Goal: Obtain resource: Download file/media

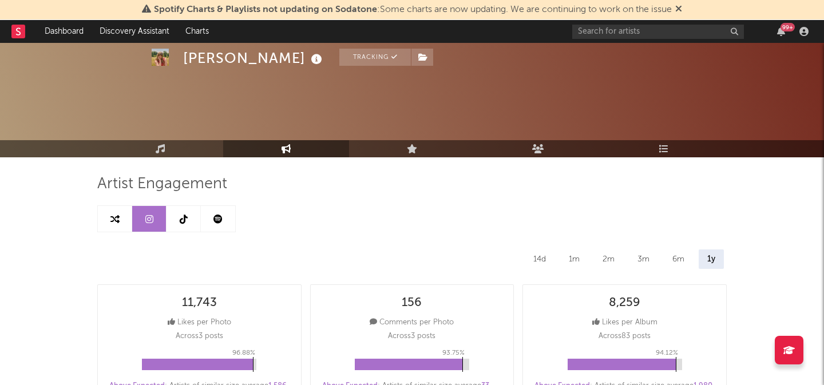
select select "6m"
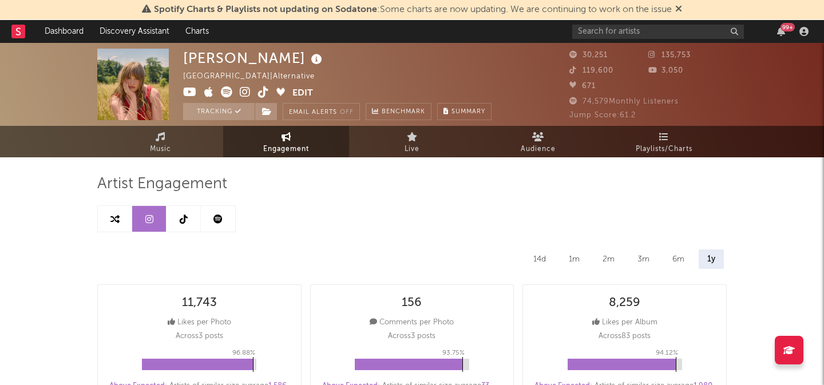
click at [181, 218] on icon at bounding box center [184, 219] width 8 height 9
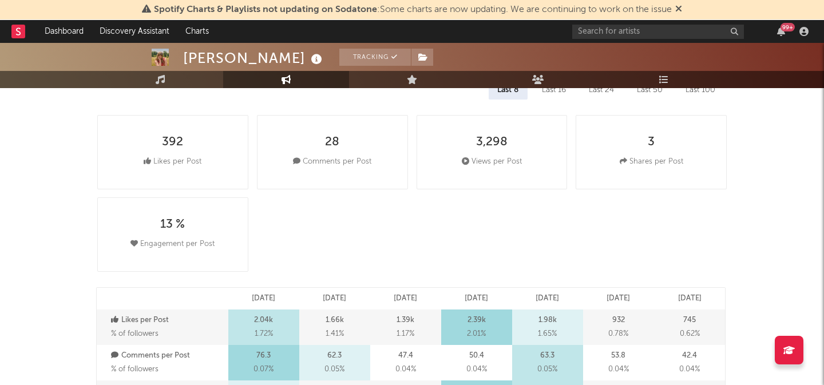
scroll to position [107, 0]
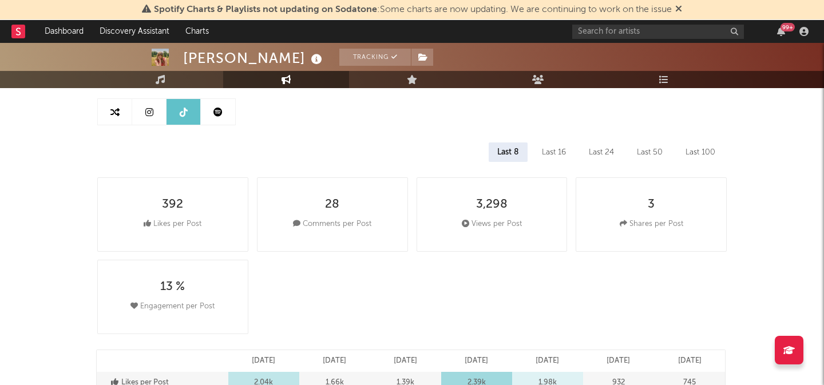
select select "6m"
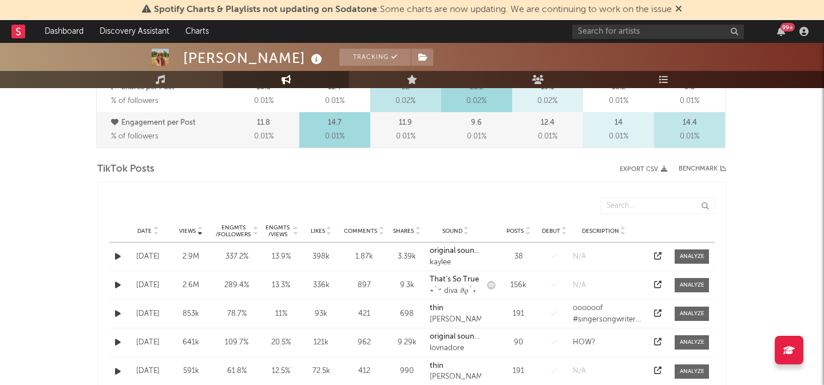
scroll to position [538, 0]
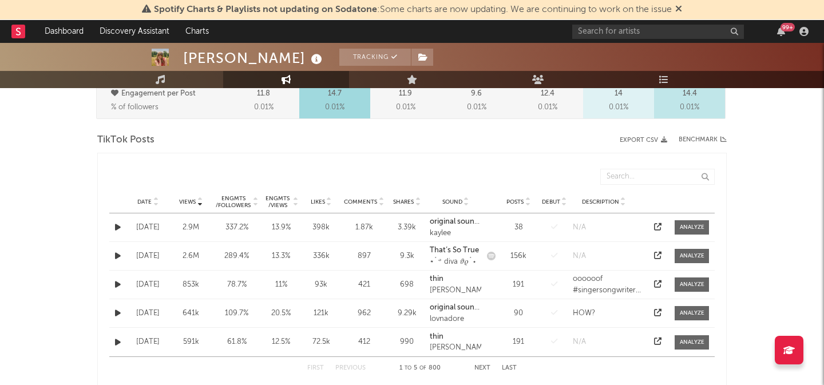
click at [643, 141] on button "Export CSV" at bounding box center [643, 140] width 47 height 7
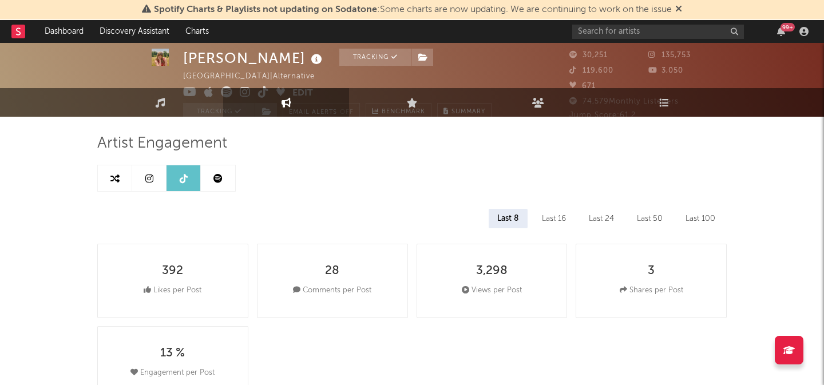
scroll to position [0, 0]
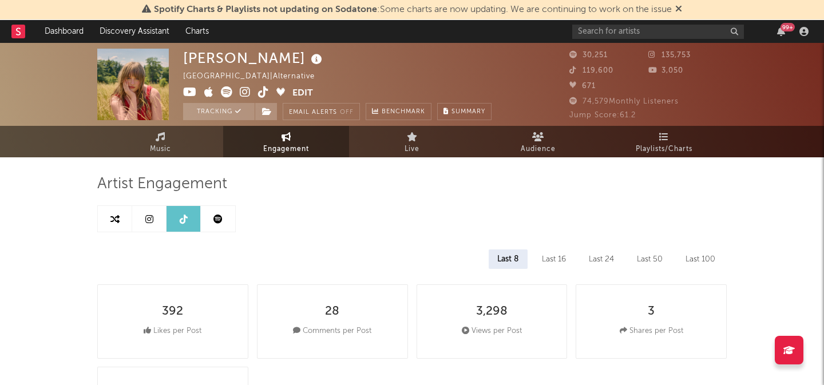
click at [214, 227] on link at bounding box center [218, 219] width 34 height 26
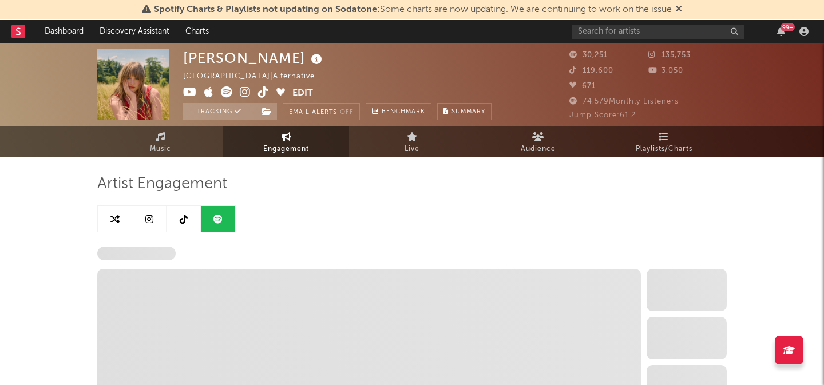
select select "6m"
select select "1w"
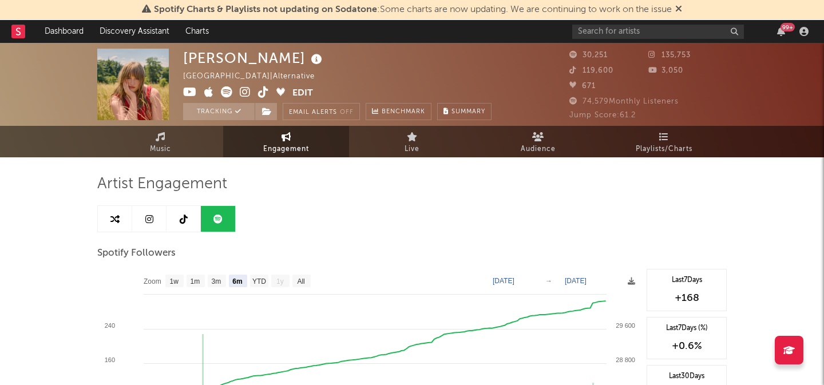
click at [176, 220] on link at bounding box center [184, 219] width 34 height 26
select select "6m"
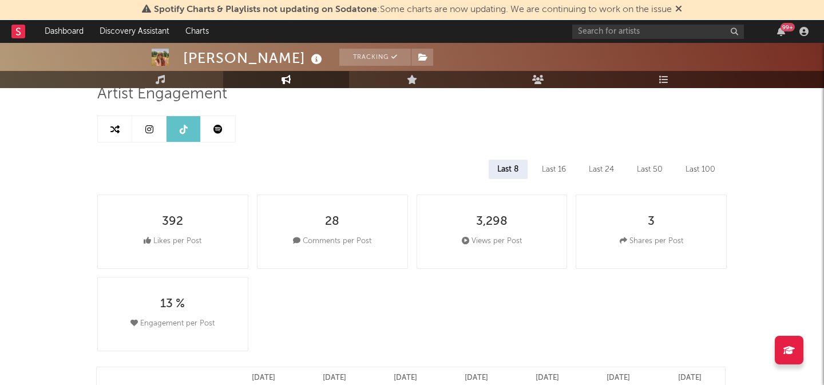
scroll to position [100, 0]
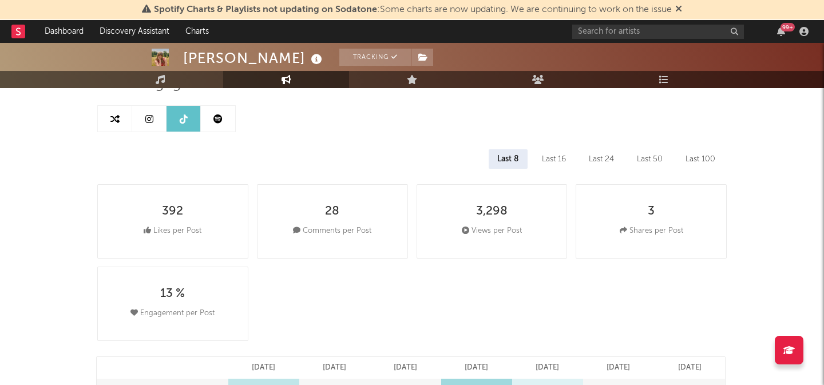
click at [656, 158] on div "Last 50" at bounding box center [649, 158] width 43 height 19
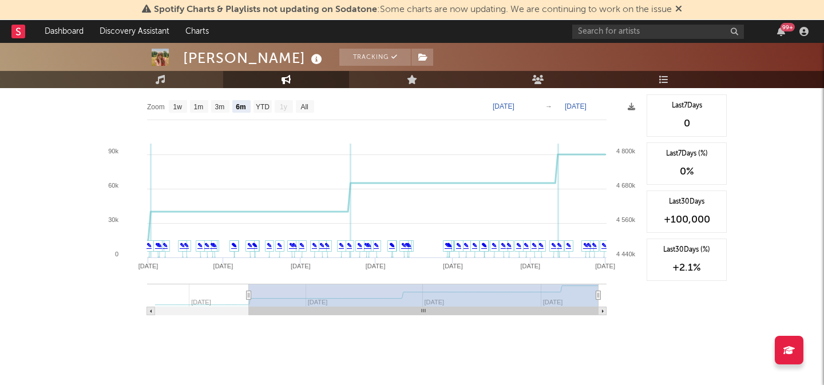
scroll to position [1392, 0]
